Goal: Task Accomplishment & Management: Manage account settings

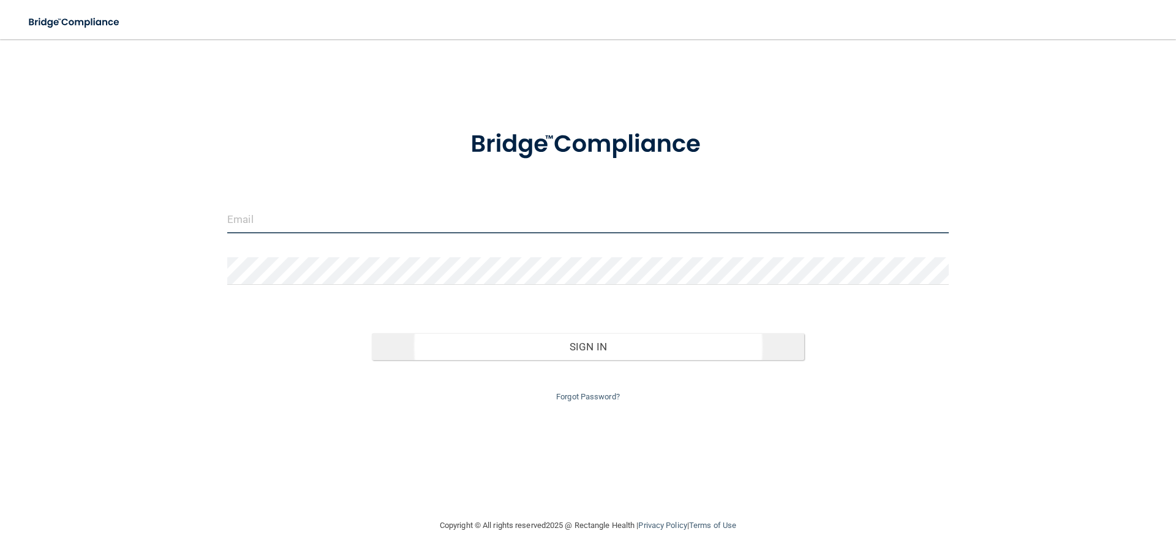
type input "[EMAIL_ADDRESS][DOMAIN_NAME]"
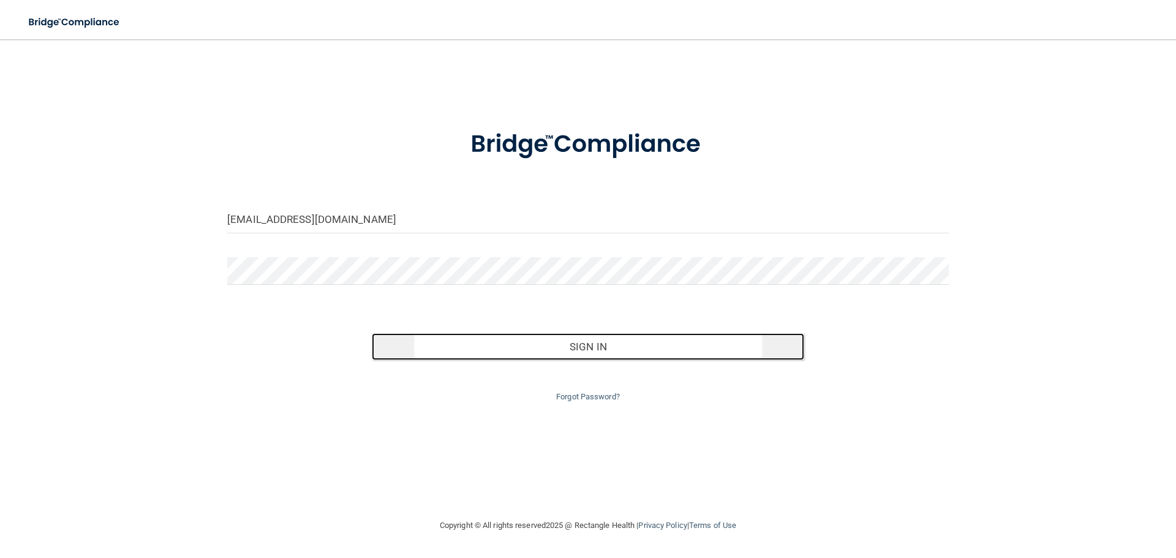
click at [510, 347] on button "Sign In" at bounding box center [588, 346] width 433 height 27
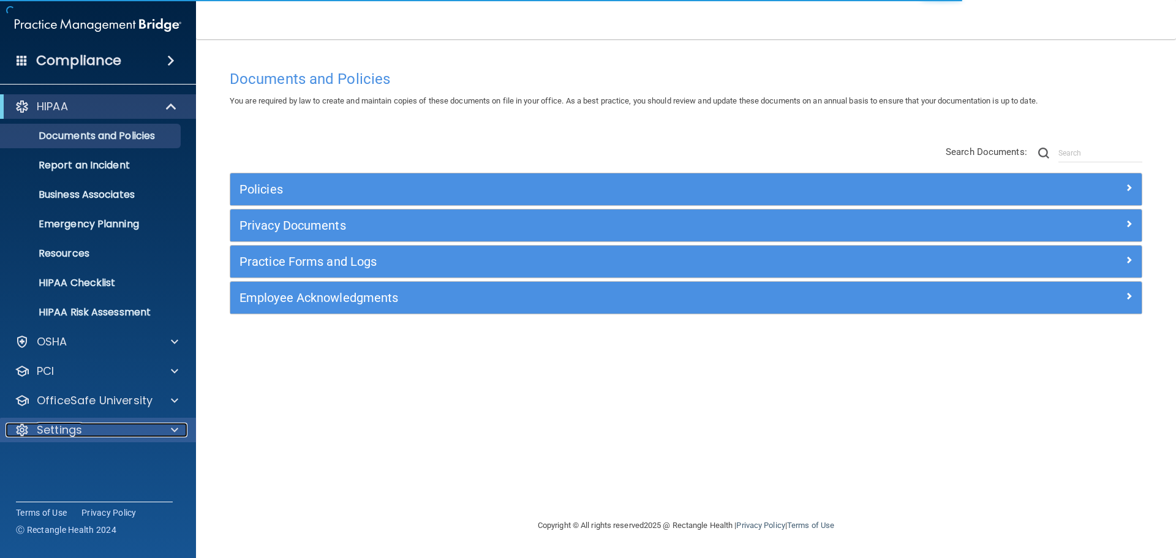
click at [129, 427] on div "Settings" at bounding box center [82, 429] width 152 height 15
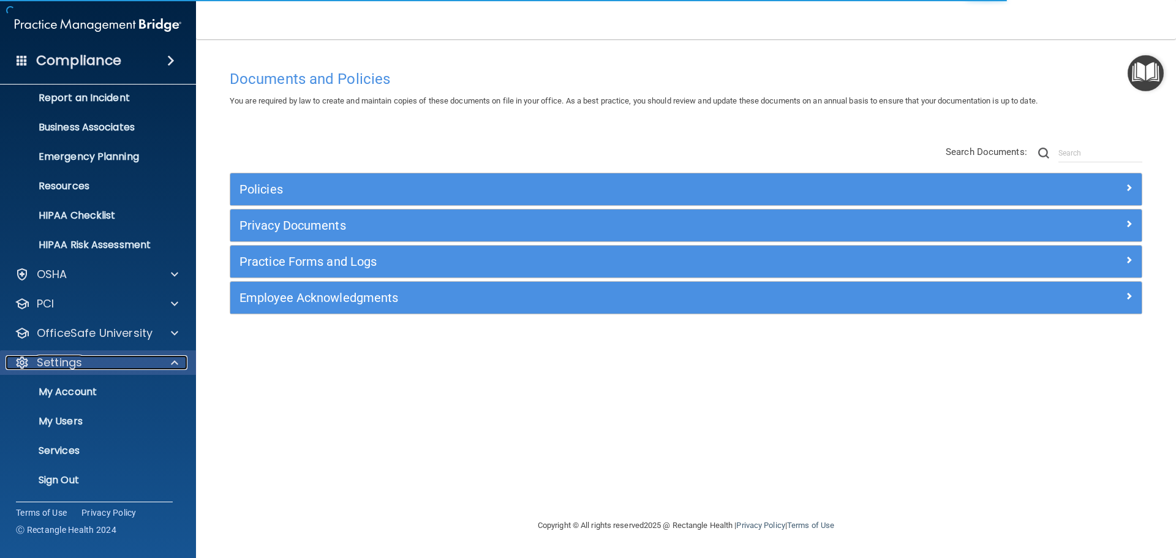
scroll to position [68, 0]
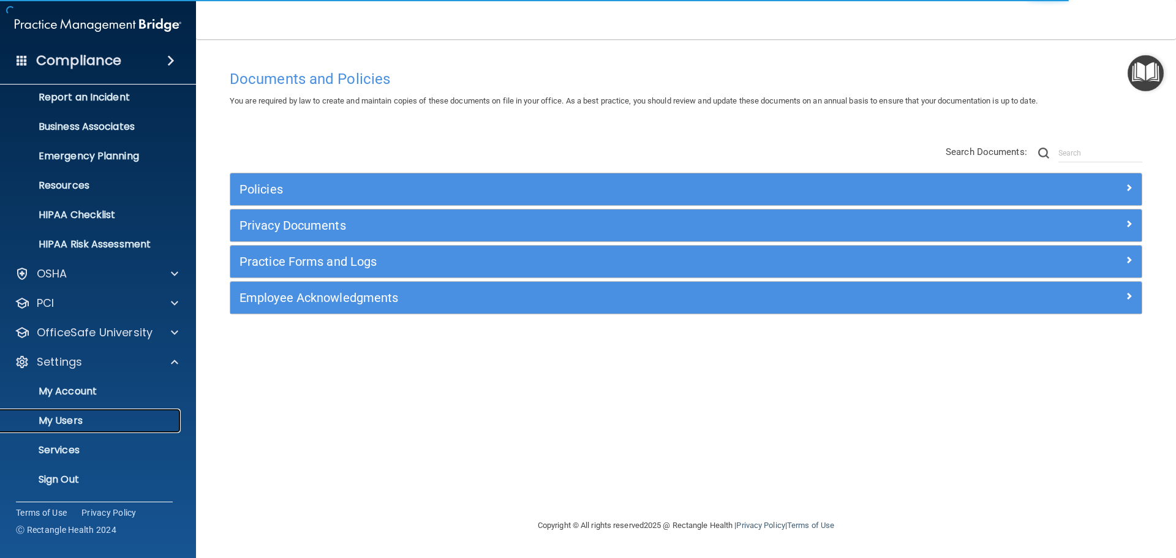
click at [121, 415] on p "My Users" at bounding box center [91, 421] width 167 height 12
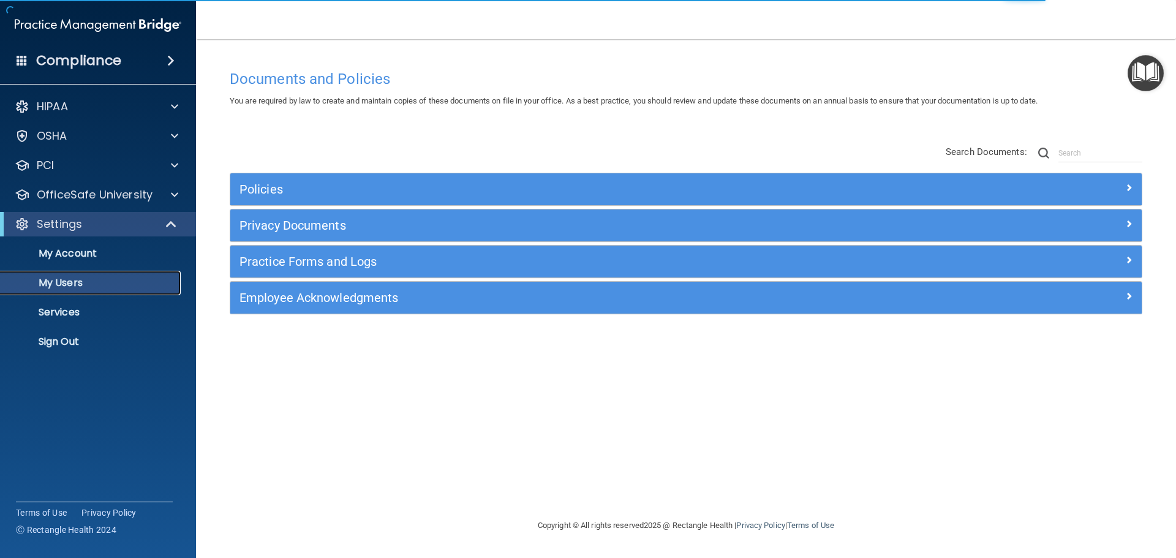
select select "20"
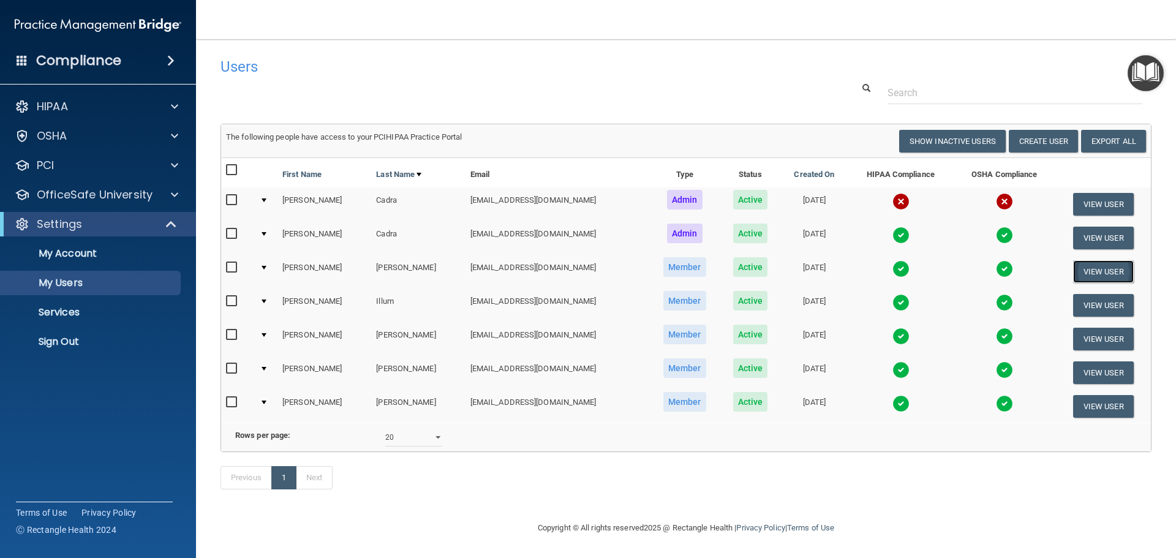
click at [1084, 265] on button "View User" at bounding box center [1103, 271] width 61 height 23
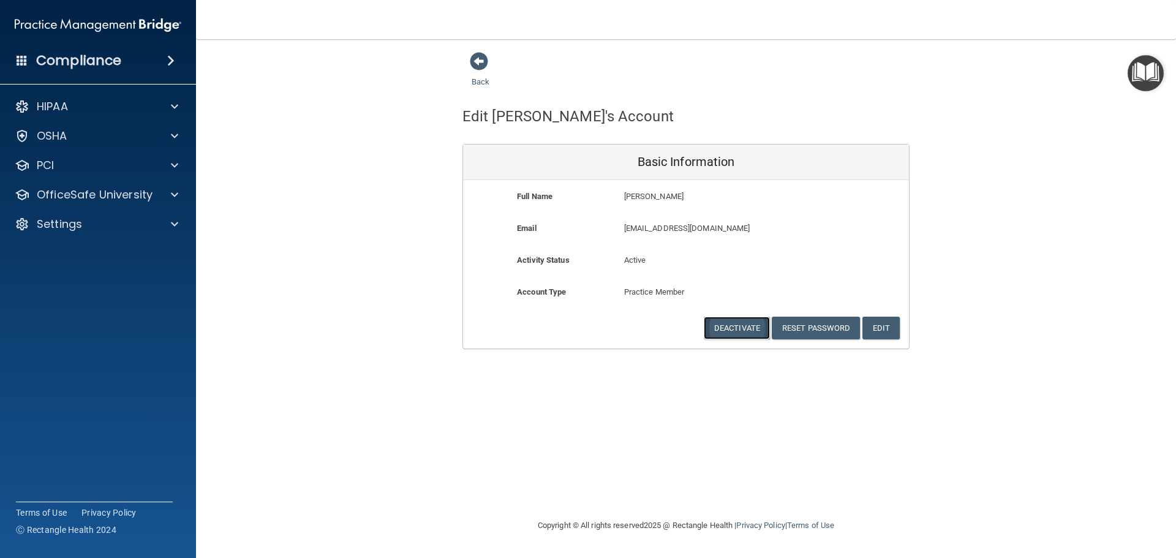
click at [747, 326] on button "Deactivate" at bounding box center [736, 328] width 66 height 23
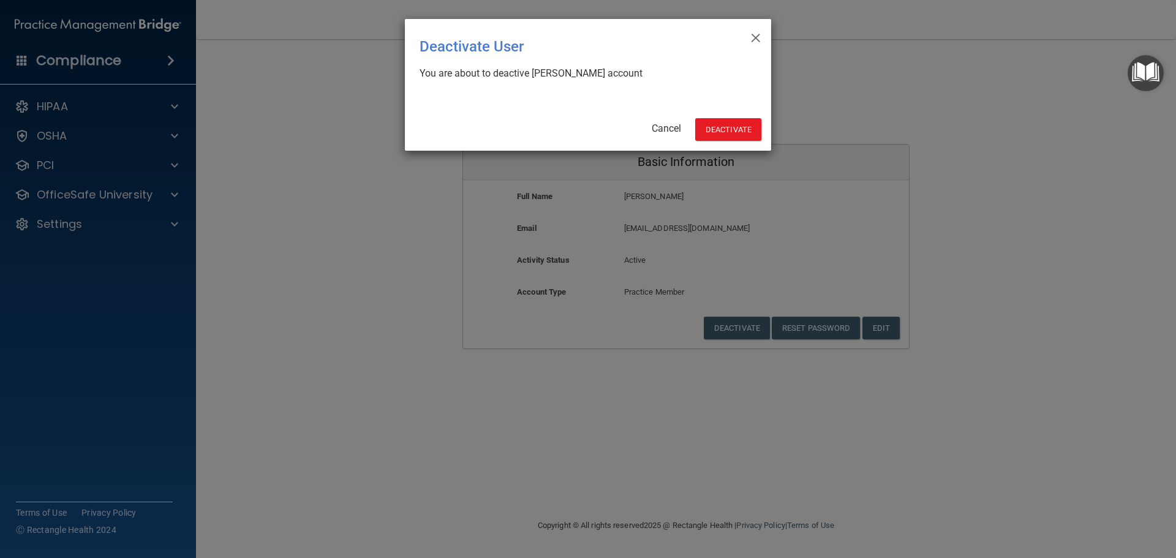
click at [749, 100] on div "× Close Deactivate User You are about to deactive [PERSON_NAME] account Cancel …" at bounding box center [588, 85] width 366 height 132
click at [749, 134] on button "Deactivate" at bounding box center [728, 129] width 66 height 23
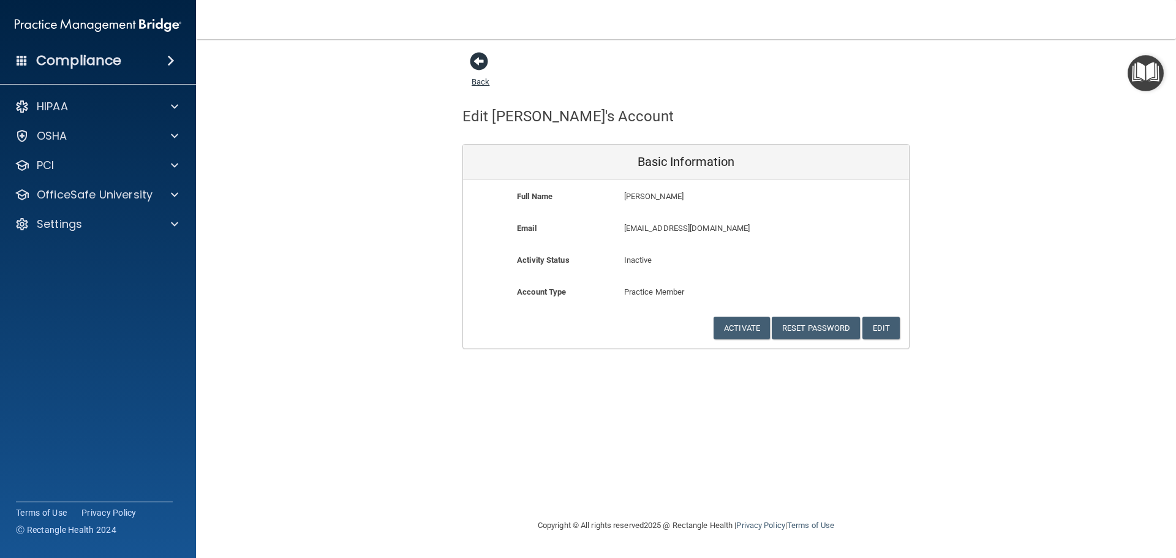
click at [472, 65] on span at bounding box center [479, 61] width 18 height 18
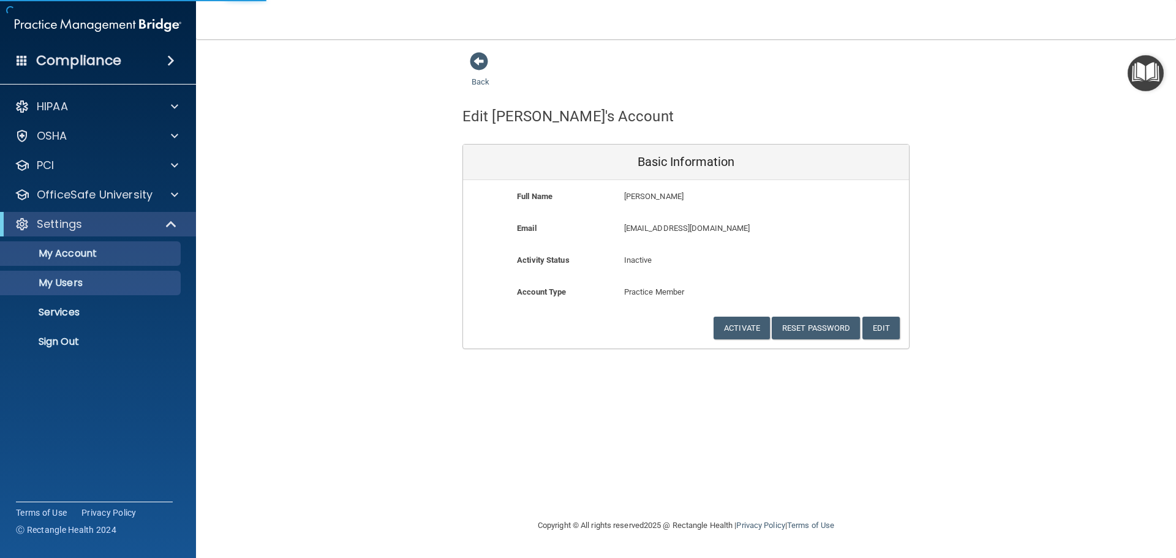
select select "20"
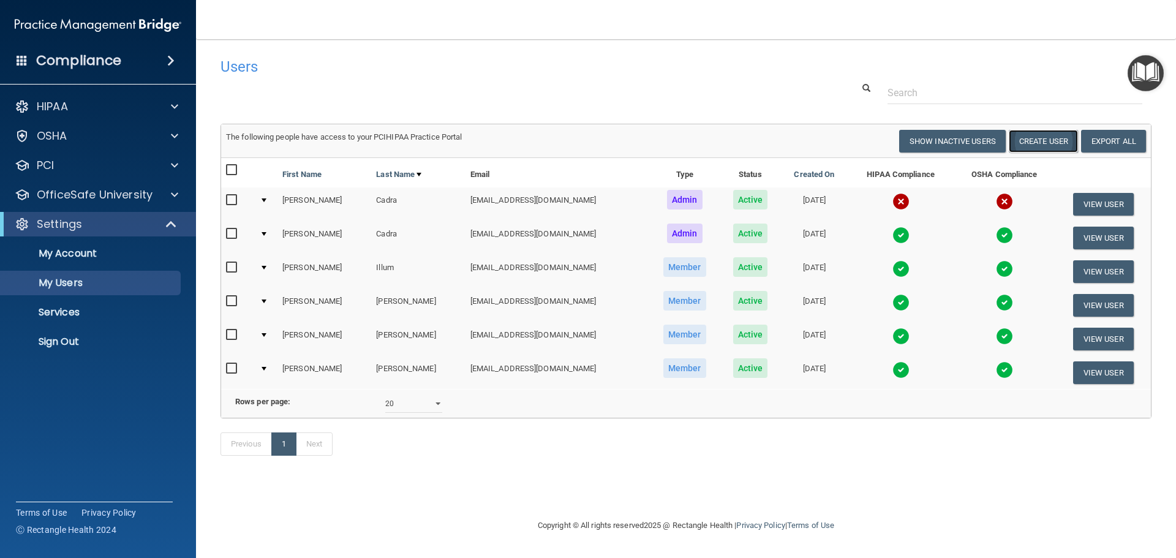
click at [1045, 139] on button "Create User" at bounding box center [1042, 141] width 69 height 23
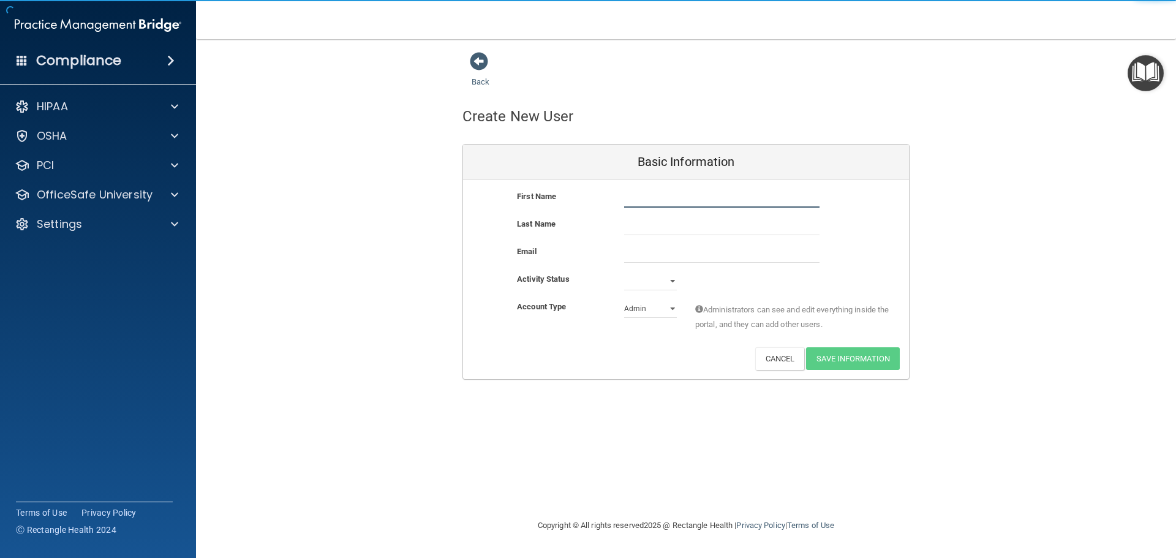
click at [700, 197] on input "text" at bounding box center [721, 198] width 195 height 18
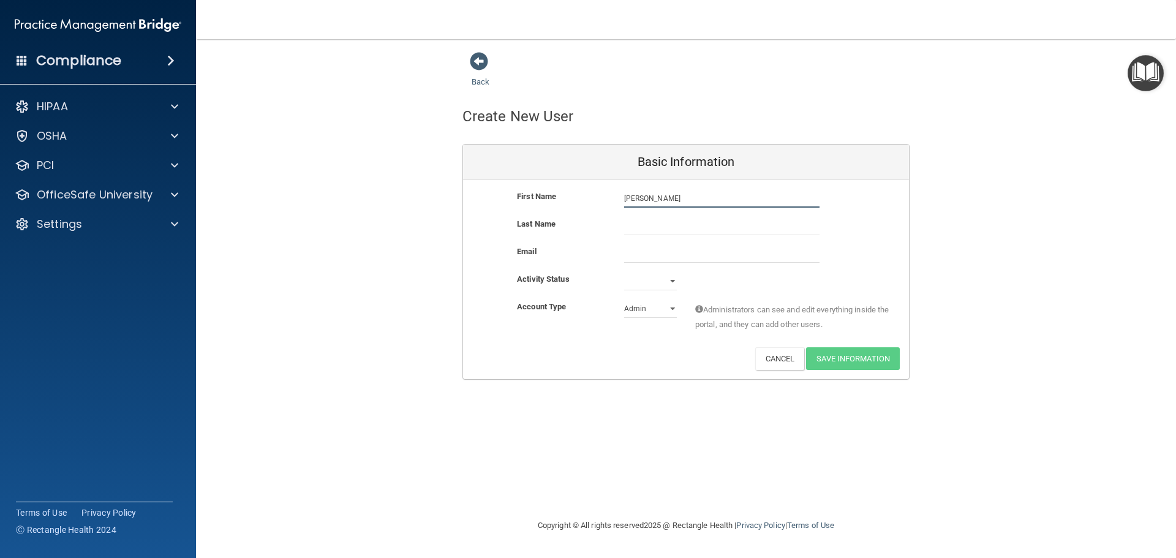
type input "Bradie"
click at [629, 258] on input "email" at bounding box center [721, 253] width 195 height 18
paste input "bwiedrick@gmail.com"
type input "bwiedrick@gmail.com"
click at [668, 233] on input "text" at bounding box center [721, 226] width 195 height 18
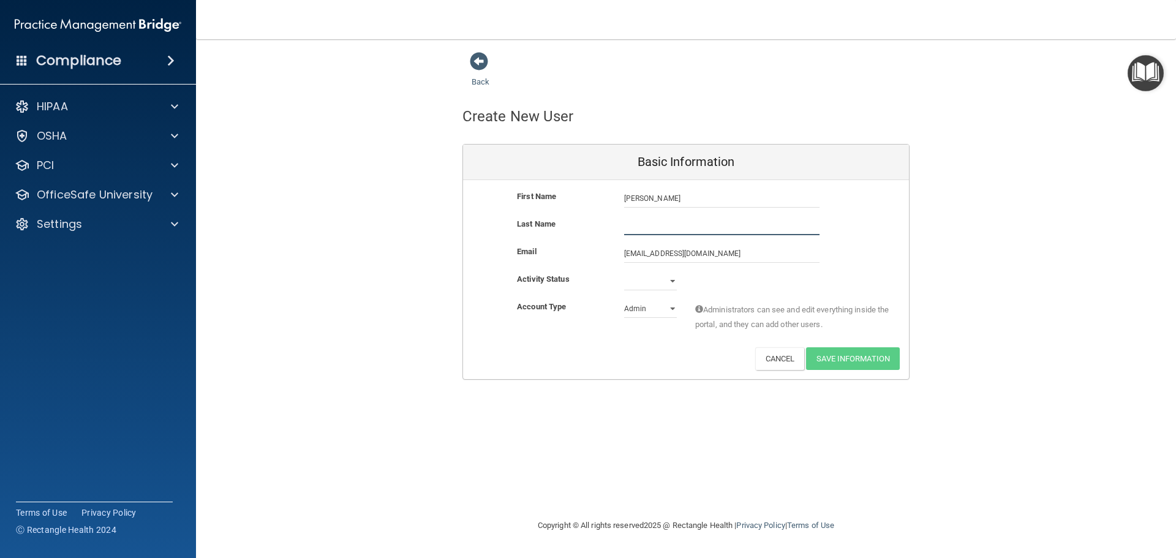
click at [679, 220] on input "text" at bounding box center [721, 226] width 195 height 18
type input "Clarke"
click at [675, 281] on select "Active Inactive" at bounding box center [650, 281] width 53 height 18
select select "active"
click at [624, 272] on select "Active Inactive" at bounding box center [650, 281] width 53 height 18
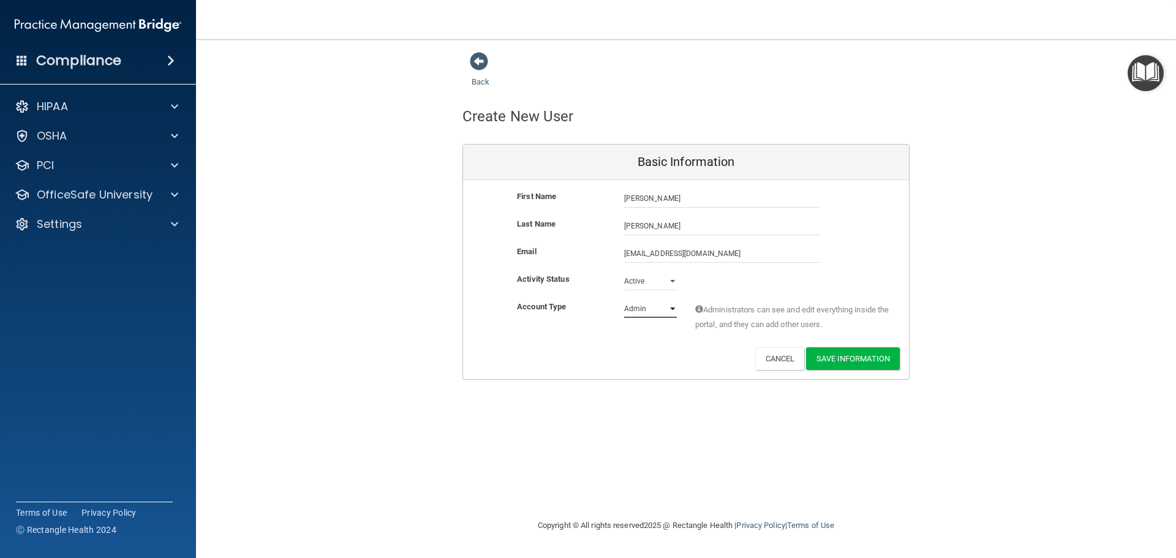
click at [653, 311] on select "Admin Member" at bounding box center [650, 308] width 53 height 18
select select "practice_member"
click at [624, 299] on select "Admin Member" at bounding box center [650, 308] width 53 height 18
click at [863, 368] on button "Save Information" at bounding box center [853, 358] width 94 height 23
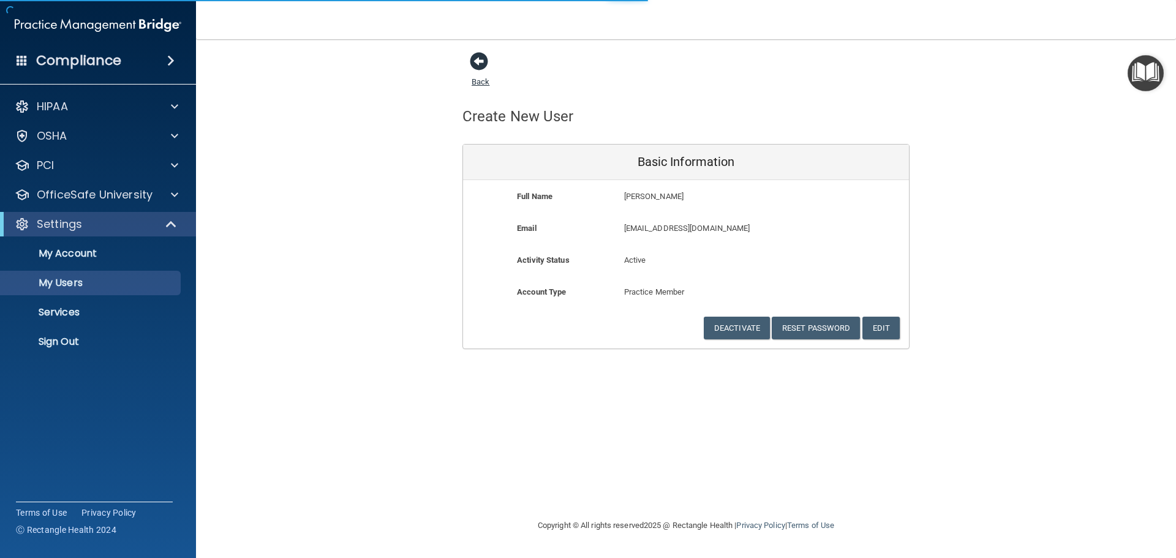
select select "20"
